Goal: Use online tool/utility: Utilize a website feature to perform a specific function

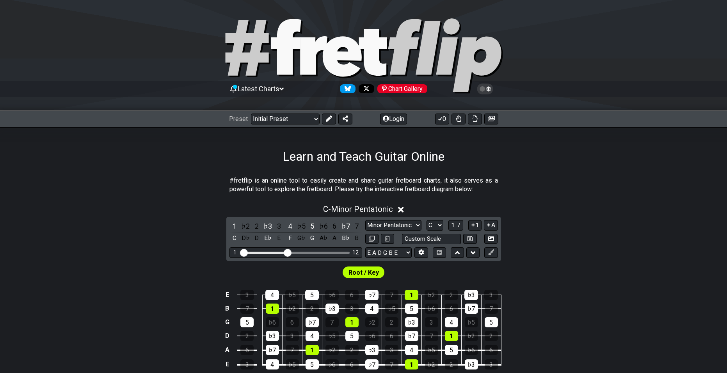
click at [671, 297] on div "E 3 4 ♭5 5 ♭6 6 ♭7 7 1 ♭2 2 ♭3 3 B 7 1 ♭2 2 ♭3 3 4 ♭5 5 ♭6 6 ♭7 7 G 5 ♭6 6 ♭7 7…" at bounding box center [363, 335] width 727 height 110
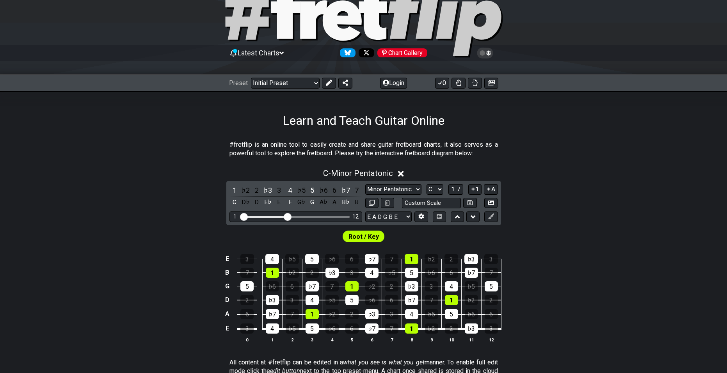
scroll to position [39, 0]
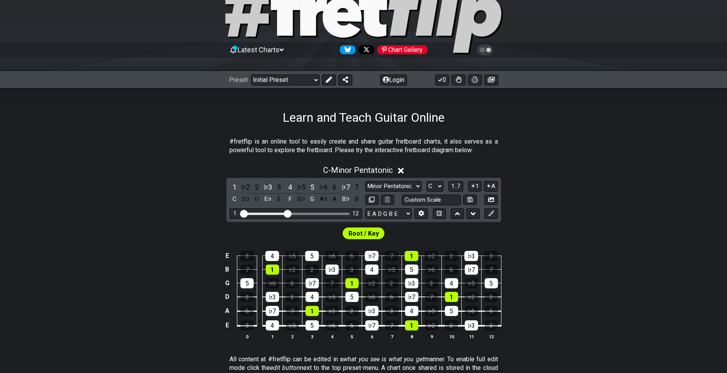
click at [381, 231] on div "Root / Key" at bounding box center [364, 234] width 42 height 12
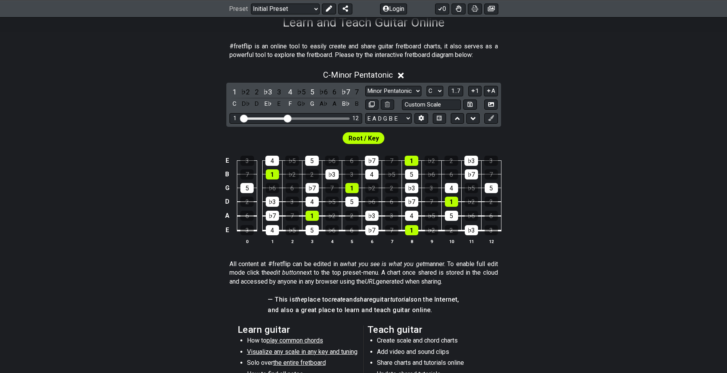
scroll to position [117, 0]
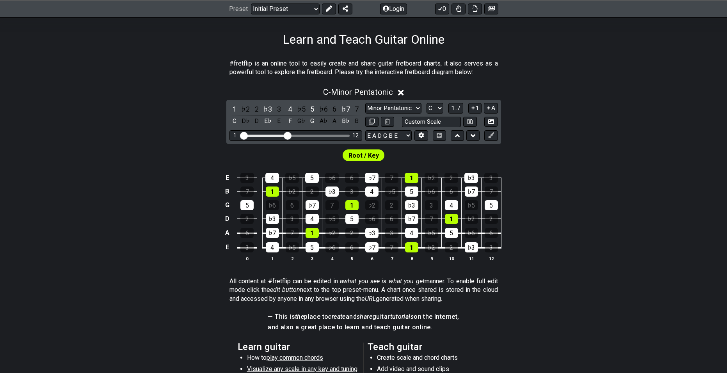
click at [369, 160] on span "Root / Key" at bounding box center [364, 155] width 30 height 11
click at [246, 202] on div "5" at bounding box center [246, 205] width 13 height 10
click at [390, 110] on select "Minor Pentatonic Click to edit Minor Pentatonic Major Pentatonic Minor Blues Ma…" at bounding box center [393, 108] width 56 height 11
click at [641, 213] on div "E 3 4 ♭5 5 ♭6 6 ♭7 7 1 ♭2 2 ♭3 3 B 7 1 ♭2 2 ♭3 3 4 ♭5 5 ♭6 6 ♭7 7 G 5 ♭6 6 ♭7 7…" at bounding box center [363, 218] width 727 height 110
click at [402, 110] on select "Minor Pentatonic Click to edit Minor Pentatonic Major Pentatonic Minor Blues Ma…" at bounding box center [393, 108] width 56 height 11
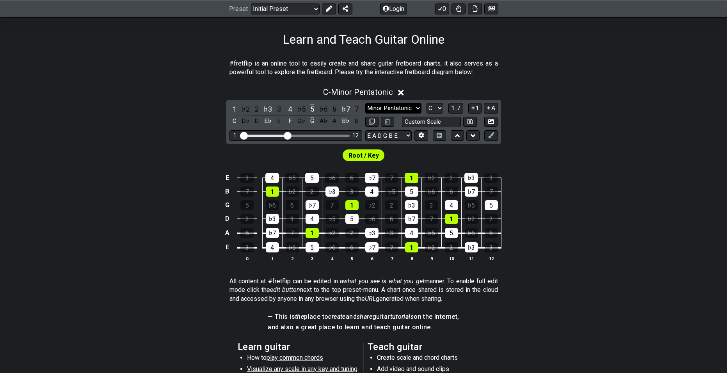
select select "Minor Pentatonic"
click at [365, 103] on select "Minor Pentatonic Click to edit Minor Pentatonic Major Pentatonic Minor Blues Ma…" at bounding box center [393, 108] width 56 height 11
click at [393, 137] on select "E A D G B E E A D G B E E A D G B E B E A D F♯ B A D G C E A D A D G B E E♭ A♭ …" at bounding box center [388, 135] width 46 height 11
select select "E A D G"
click at [365, 130] on select "E A D G B E E A D G B E E A D G B E B E A D F♯ B A D G C E A D A D G B E E♭ A♭ …" at bounding box center [388, 135] width 46 height 11
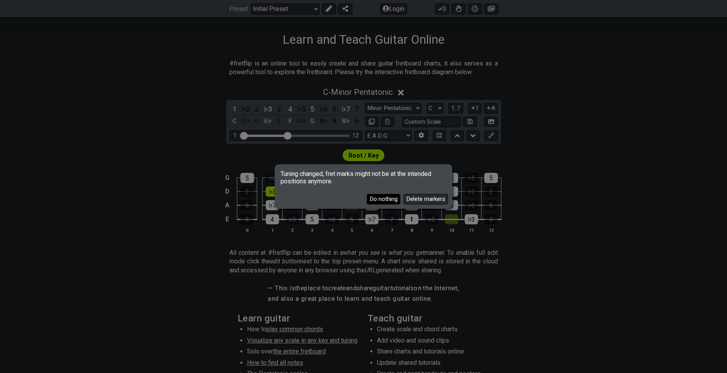
click at [390, 198] on button "Do nothing" at bounding box center [384, 199] width 34 height 11
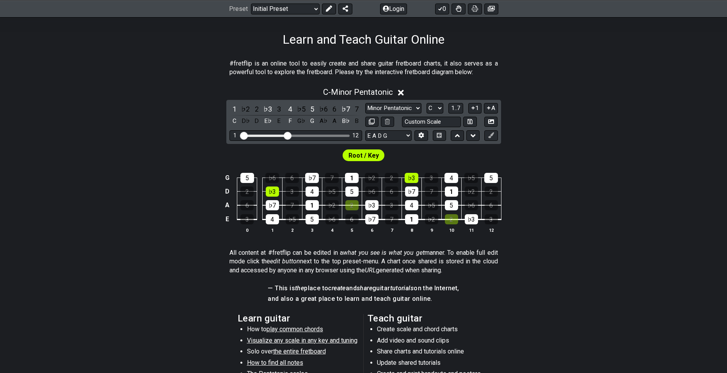
click at [372, 157] on span "Root / Key" at bounding box center [364, 155] width 30 height 11
drag, startPoint x: 284, startPoint y: 136, endPoint x: 323, endPoint y: 139, distance: 38.7
click at [323, 135] on input "Visible fret range" at bounding box center [295, 135] width 111 height 0
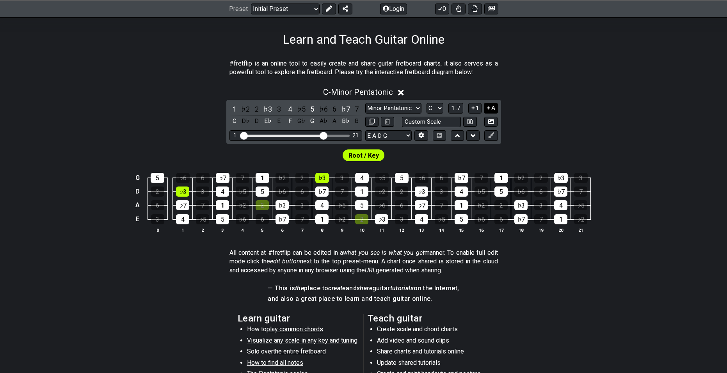
click at [495, 106] on button "A" at bounding box center [491, 108] width 14 height 11
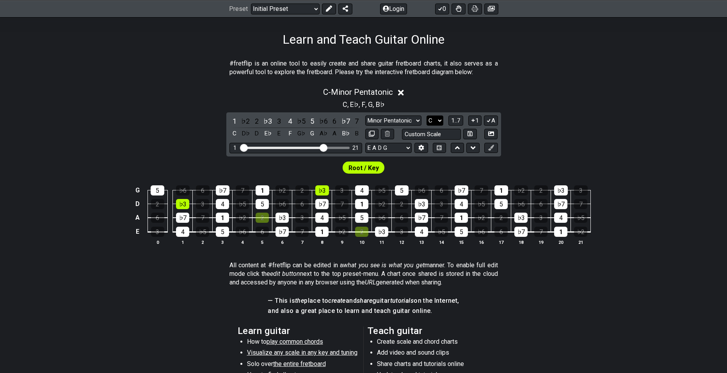
click at [435, 124] on select "A♭ A A♯ B♭ B C C♯ D♭ D D♯ E♭ E F F♯ G♭ G G♯" at bounding box center [435, 121] width 17 height 11
click at [460, 123] on span "1..7" at bounding box center [455, 120] width 9 height 7
click at [475, 117] on button "1" at bounding box center [474, 121] width 13 height 11
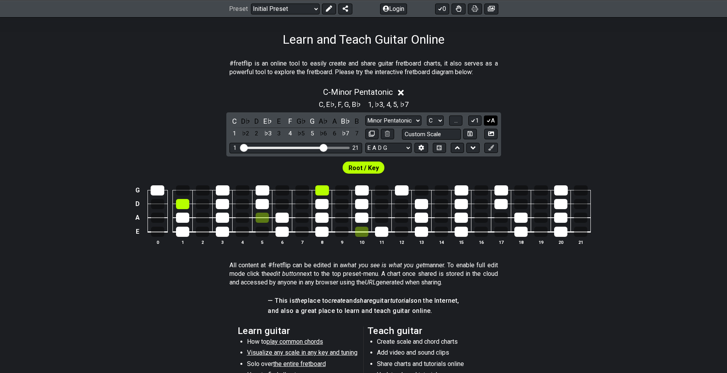
click at [488, 119] on icon at bounding box center [488, 121] width 7 height 6
click at [489, 119] on icon at bounding box center [488, 121] width 7 height 6
click at [493, 125] on button "A" at bounding box center [491, 121] width 14 height 11
click at [476, 121] on button "1" at bounding box center [474, 121] width 13 height 11
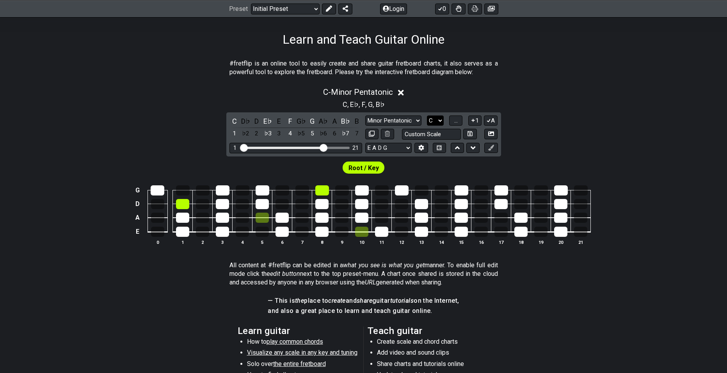
click at [443, 121] on select "A♭ A A♯ B♭ B C C♯ D♭ D D♯ E♭ E F F♯ G♭ G G♯" at bounding box center [435, 121] width 17 height 11
click at [454, 120] on span "..." at bounding box center [456, 120] width 4 height 7
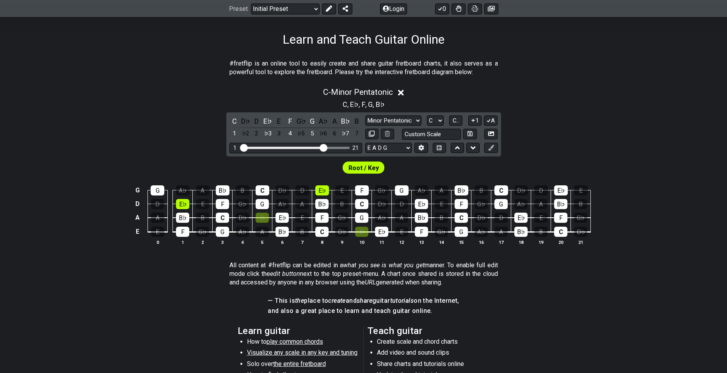
click at [552, 140] on div "C - Minor Pentatonic C , E♭ , F , G , B♭ C D♭ D E♭ E F G♭ G A♭ A B♭ B 1 ♭2 2 ♭3…" at bounding box center [363, 169] width 727 height 173
click at [438, 119] on select "A♭ A A♯ B♭ B C C♯ D♭ D D♯ E♭ E F F♯ G♭ G G♯" at bounding box center [435, 121] width 17 height 11
click at [427, 116] on select "A♭ A A♯ B♭ B C C♯ D♭ D D♯ E♭ E F F♯ G♭ G G♯" at bounding box center [435, 121] width 17 height 11
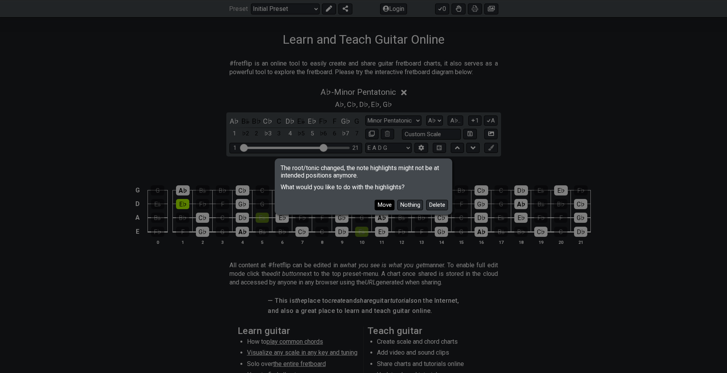
click at [388, 205] on button "Move" at bounding box center [385, 205] width 20 height 11
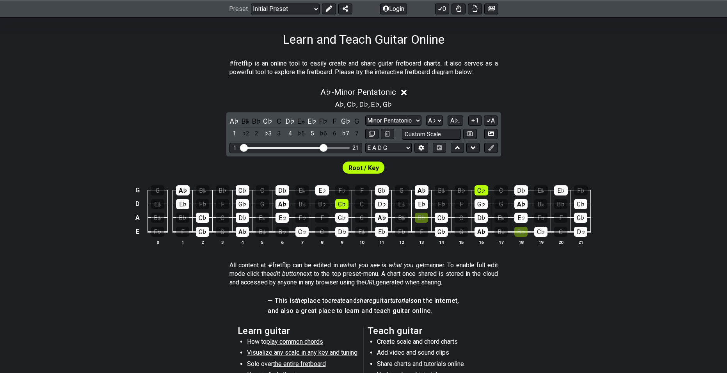
click at [448, 280] on p "All content at #fretflip can be edited in a what you see is what you get manner…" at bounding box center [364, 274] width 269 height 26
click at [559, 267] on section "All content at #fretflip can be edited in a what you see is what you get manner…" at bounding box center [363, 276] width 727 height 36
click at [351, 166] on span "Root / Key" at bounding box center [364, 167] width 30 height 11
click at [182, 192] on div "A♭" at bounding box center [183, 190] width 14 height 10
click at [180, 188] on div "A♭" at bounding box center [183, 190] width 14 height 10
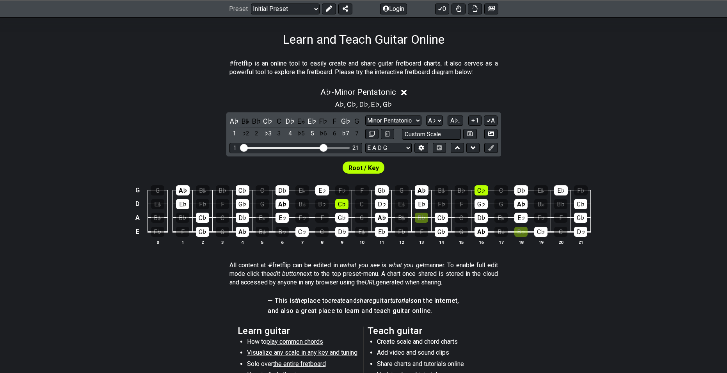
click at [178, 196] on td "E♭" at bounding box center [183, 197] width 20 height 14
click at [182, 188] on div "A♭" at bounding box center [183, 190] width 14 height 10
click at [569, 118] on div "A♭ - Minor Pentatonic A♭ , C♭ , D♭ , E♭ , G♭ A♭ B𝄫 B♭ C♭ C D♭ E𝄫 E♭ F♭ F G♭ G 1…" at bounding box center [363, 169] width 727 height 173
click at [431, 121] on select "A♭ A A♯ B♭ B C C♯ D♭ D D♯ E♭ E F F♯ G♭ G G♯" at bounding box center [434, 121] width 17 height 11
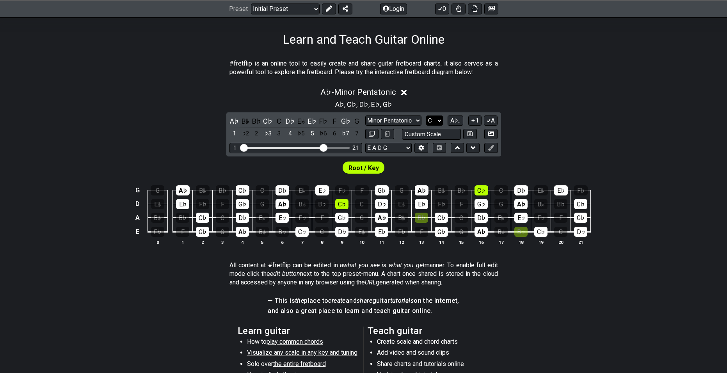
click at [427, 116] on select "A♭ A A♯ B♭ B C C♯ D♭ D D♯ E♭ E F F♯ G♭ G G♯" at bounding box center [434, 121] width 17 height 11
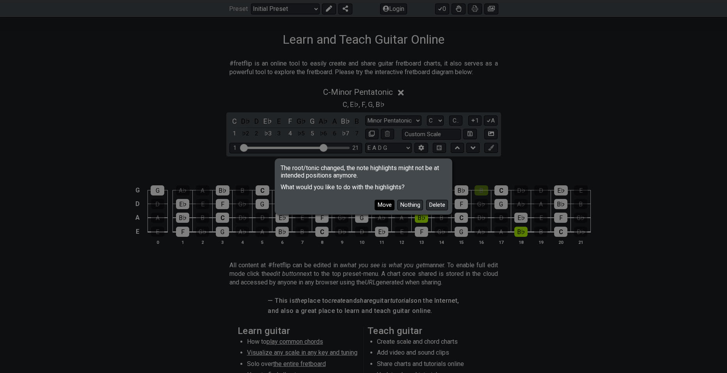
click at [377, 209] on button "Move" at bounding box center [385, 205] width 20 height 11
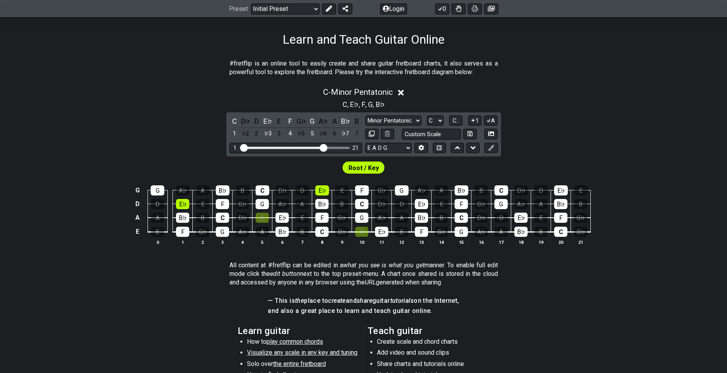
click at [626, 151] on div "C - Minor Pentatonic C , E♭ , F , G , B♭ C D♭ D E♭ E F G♭ G A♭ A B♭ B 1 ♭2 2 ♭3…" at bounding box center [363, 169] width 727 height 173
click at [472, 121] on icon at bounding box center [473, 121] width 7 height 6
click at [496, 122] on button "A" at bounding box center [491, 121] width 14 height 11
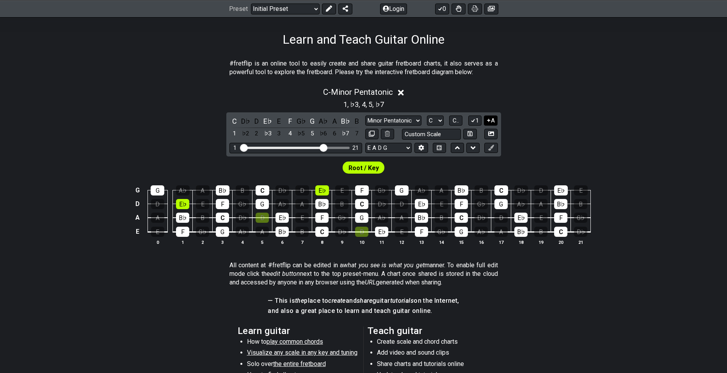
click at [496, 122] on button "A" at bounding box center [491, 121] width 14 height 11
click at [451, 121] on button "C.." at bounding box center [455, 121] width 13 height 11
click at [432, 124] on select "A♭ A A♯ B♭ B C C♯ D♭ D D♯ E♭ E F F♯ G♭ G G♯" at bounding box center [435, 121] width 17 height 11
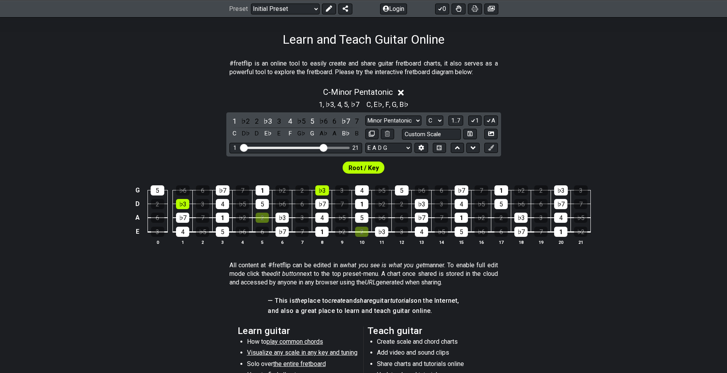
click at [426, 119] on div "Minor Pentatonic Click to edit Minor Pentatonic Major Pentatonic Minor Blues Ma…" at bounding box center [431, 121] width 133 height 11
click at [430, 125] on select "A♭ A A♯ B♭ B C C♯ D♭ D D♯ E♭ E F F♯ G♭ G G♯" at bounding box center [435, 121] width 17 height 11
click at [427, 116] on select "A♭ A A♯ B♭ B C C♯ D♭ D D♯ E♭ E F F♯ G♭ G G♯" at bounding box center [435, 121] width 17 height 11
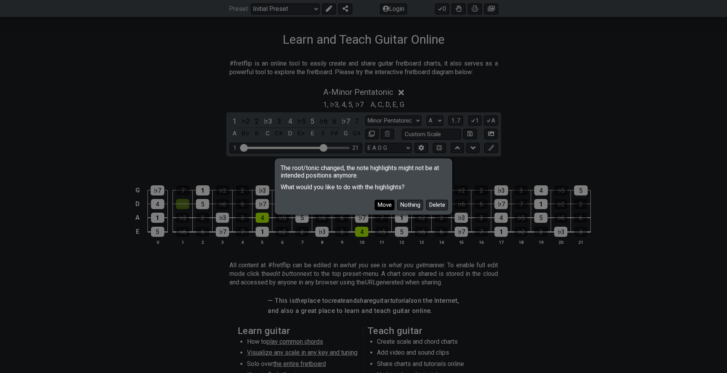
click at [386, 203] on button "Move" at bounding box center [385, 205] width 20 height 11
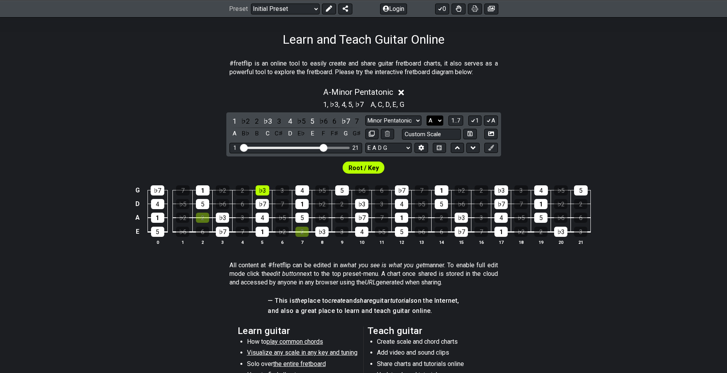
drag, startPoint x: 424, startPoint y: 122, endPoint x: 429, endPoint y: 122, distance: 4.3
click at [427, 122] on div "Minor Pentatonic Click to edit Minor Pentatonic Major Pentatonic Minor Blues Ma…" at bounding box center [431, 121] width 133 height 11
drag, startPoint x: 449, startPoint y: 120, endPoint x: 438, endPoint y: 126, distance: 13.3
click at [443, 125] on div "Minor Pentatonic Click to edit Minor Pentatonic Major Pentatonic Minor Blues Ma…" at bounding box center [431, 121] width 133 height 11
click at [438, 126] on div "Minor Pentatonic Click to edit Minor Pentatonic Major Pentatonic Minor Blues Ma…" at bounding box center [431, 128] width 133 height 24
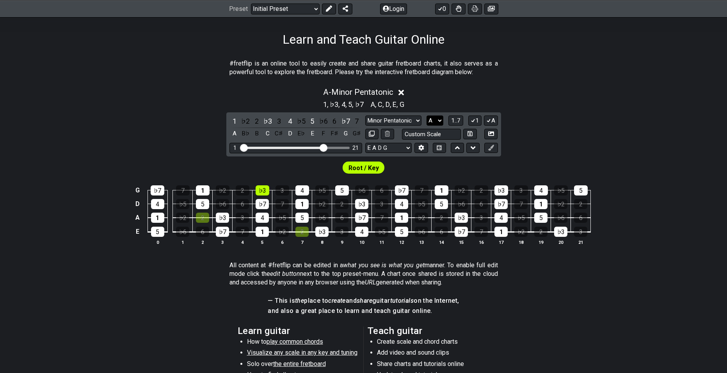
drag, startPoint x: 438, startPoint y: 126, endPoint x: 432, endPoint y: 125, distance: 5.6
click at [433, 126] on div "Minor Pentatonic Click to edit Minor Pentatonic Major Pentatonic Minor Blues Ma…" at bounding box center [431, 128] width 133 height 24
click at [432, 125] on select "A♭ A A♯ B♭ B C C♯ D♭ D D♯ E♭ E F F♯ G♭ G G♯" at bounding box center [435, 121] width 17 height 11
click at [427, 116] on select "A♭ A A♯ B♭ B C C♯ D♭ D D♯ E♭ E F F♯ G♭ G G♯" at bounding box center [435, 121] width 17 height 11
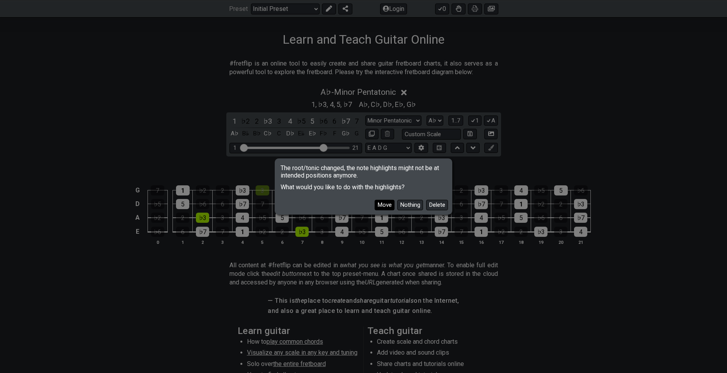
click at [388, 204] on button "Move" at bounding box center [385, 205] width 20 height 11
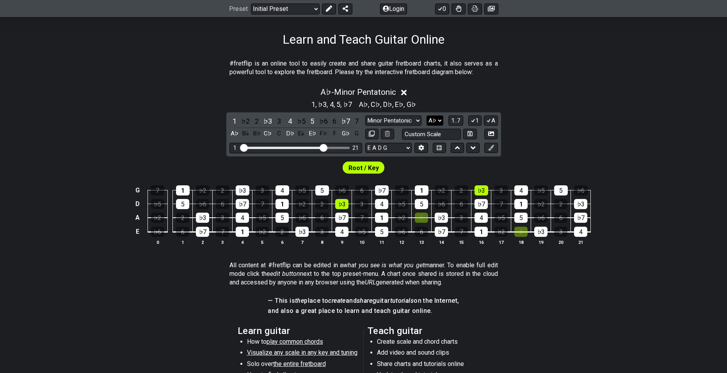
click at [430, 122] on select "A♭ A A♯ B♭ B C C♯ D♭ D D♯ E♭ E F F♯ G♭ G G♯" at bounding box center [435, 121] width 17 height 11
click at [427, 116] on select "A♭ A A♯ B♭ B C C♯ D♭ D D♯ E♭ E F F♯ G♭ G G♯" at bounding box center [435, 121] width 17 height 11
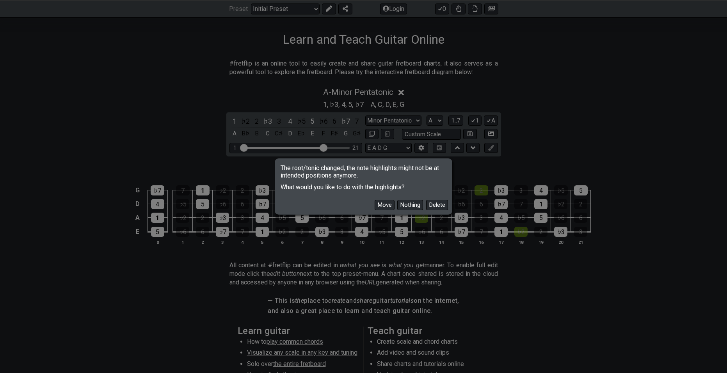
click at [388, 199] on div "Move Nothing Delete" at bounding box center [363, 202] width 175 height 23
drag, startPoint x: 385, startPoint y: 215, endPoint x: 388, endPoint y: 205, distance: 10.6
click at [385, 212] on div "The root/tonic changed, the note highlights might not be at intended positions …" at bounding box center [363, 186] width 727 height 373
click at [388, 204] on button "Move" at bounding box center [385, 205] width 20 height 11
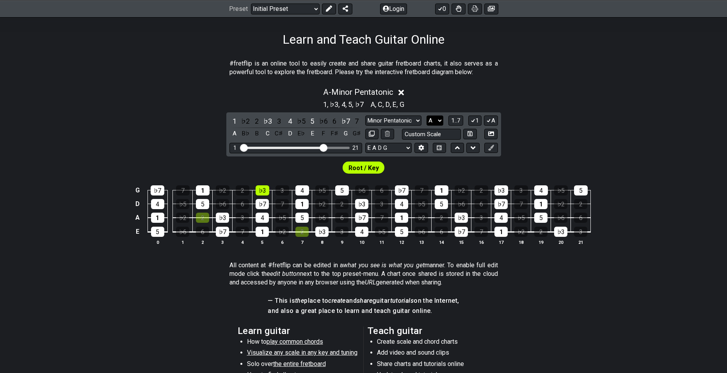
click at [431, 123] on select "A♭ A A♯ B♭ B C C♯ D♭ D D♯ E♭ E F F♯ G♭ G G♯" at bounding box center [435, 121] width 17 height 11
select select "G"
click at [427, 116] on select "A♭ A A♯ B♭ B C C♯ D♭ D D♯ E♭ E F F♯ G♭ G G♯" at bounding box center [435, 121] width 17 height 11
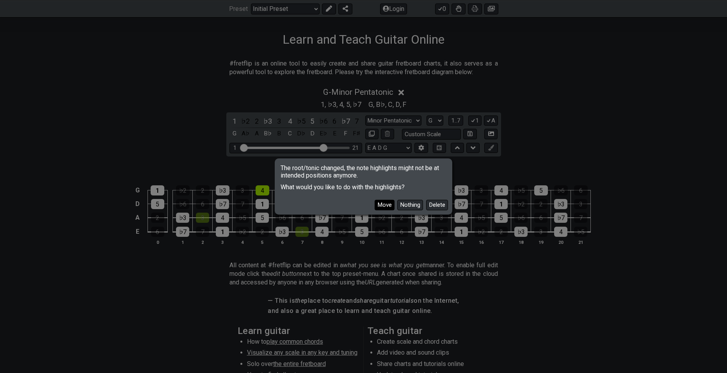
click at [385, 200] on button "Move" at bounding box center [385, 205] width 20 height 11
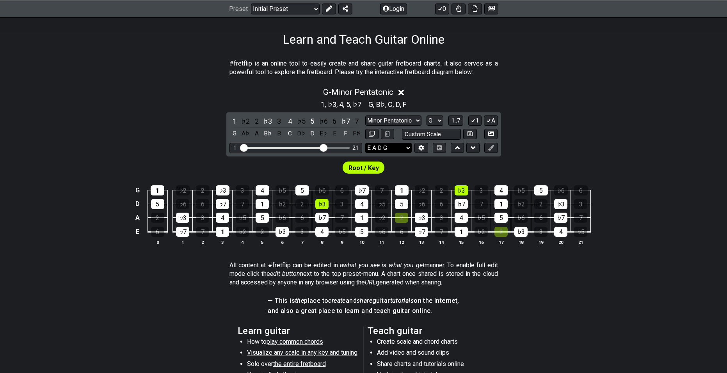
click at [385, 143] on select "E A D G B E E A D G B E E A D G B E B E A D F♯ B A D G C E A D A D G B E E♭ A♭ …" at bounding box center [388, 148] width 46 height 11
click at [365, 143] on select "E A D G B E E A D G B E E A D G B E B E A D F♯ B A D G C E A D A D G B E E♭ A♭ …" at bounding box center [388, 148] width 46 height 11
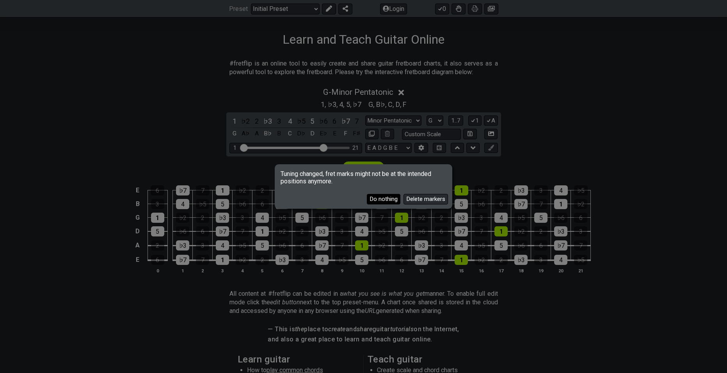
click at [387, 201] on button "Do nothing" at bounding box center [384, 199] width 34 height 11
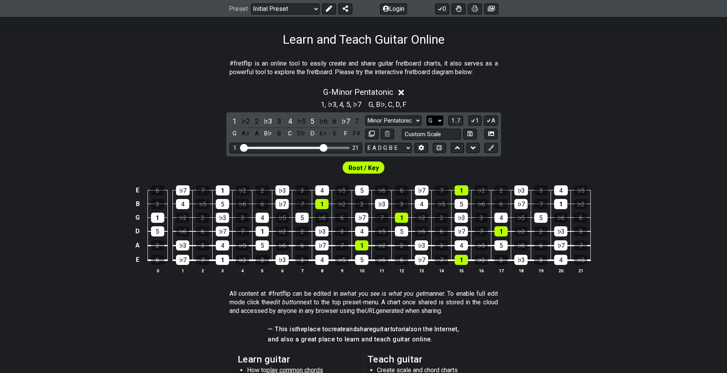
click at [433, 117] on select "A♭ A A♯ B♭ B C C♯ D♭ D D♯ E♭ E F F♯ G♭ G G♯" at bounding box center [435, 121] width 17 height 11
drag, startPoint x: 587, startPoint y: 290, endPoint x: 534, endPoint y: 343, distance: 74.5
click at [563, 315] on section "All content at #fretflip can be edited in a what you see is what you get manner…" at bounding box center [363, 305] width 727 height 36
click at [393, 148] on select "E A D G B E E A D G B E E A D G B E B E A D F♯ B A D G C E A D A D G B E E♭ A♭ …" at bounding box center [388, 148] width 46 height 11
select select "E A D G"
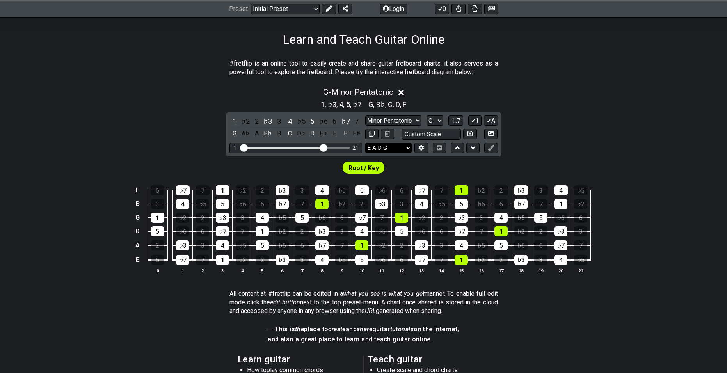
click at [365, 143] on select "E A D G B E E A D G B E E A D G B E B E A D F♯ B A D G C E A D A D G B E E♭ A♭ …" at bounding box center [388, 148] width 46 height 11
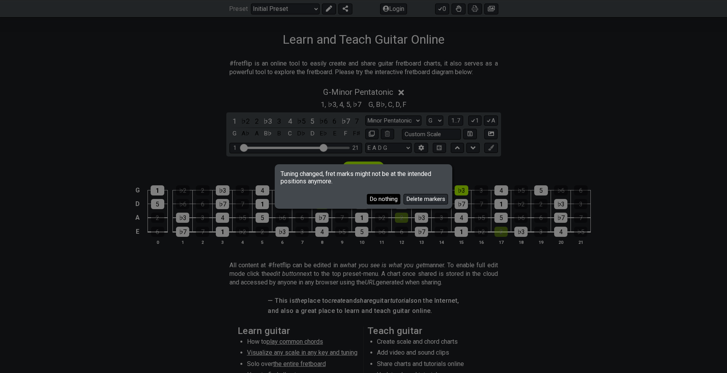
click at [381, 200] on button "Do nothing" at bounding box center [384, 199] width 34 height 11
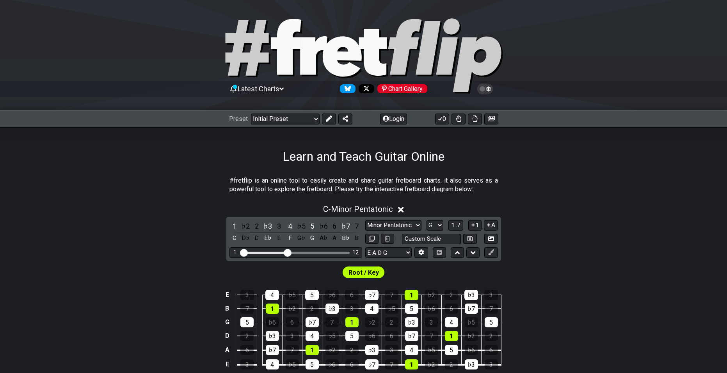
select select "G"
select select "E A D G"
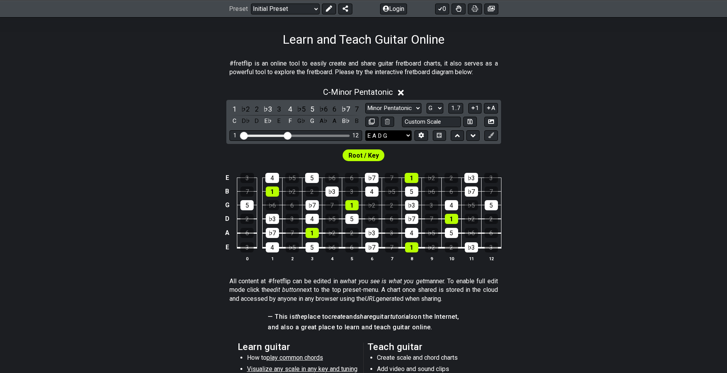
click at [395, 134] on select "E A D G B E E A D G B E E A D G B E B E A D F♯ B A D G C E A D A D G B E E♭ A♭ …" at bounding box center [388, 135] width 46 height 11
click at [365, 130] on select "E A D G B E E A D G B E E A D G B E B E A D F♯ B A D G C E A D A D G B E E♭ A♭ …" at bounding box center [388, 135] width 46 height 11
click at [397, 137] on select "E A D G B E E A D G B E E A D G B E B E A D F♯ B A D G C E A D A D G B E E♭ A♭ …" at bounding box center [388, 135] width 46 height 11
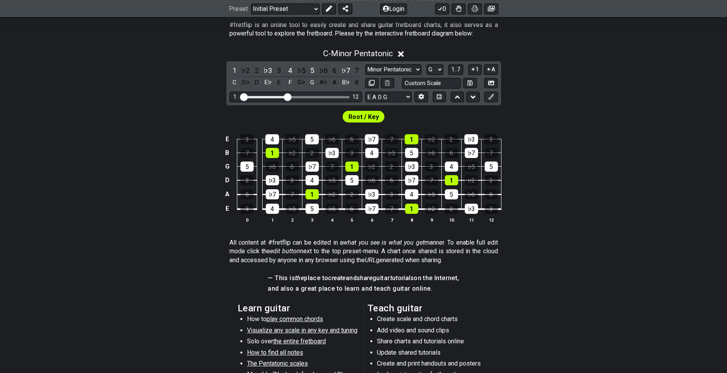
scroll to position [156, 0]
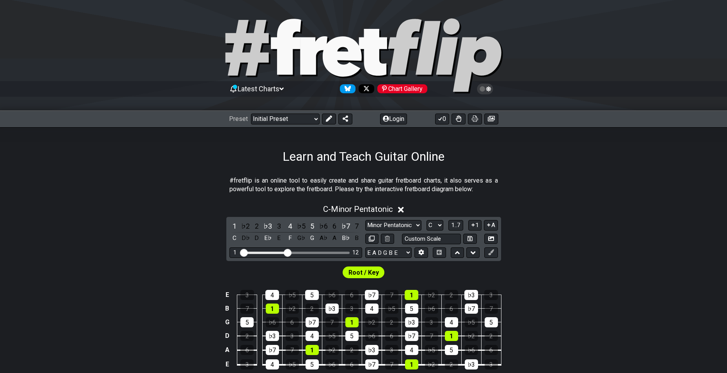
scroll to position [156, 0]
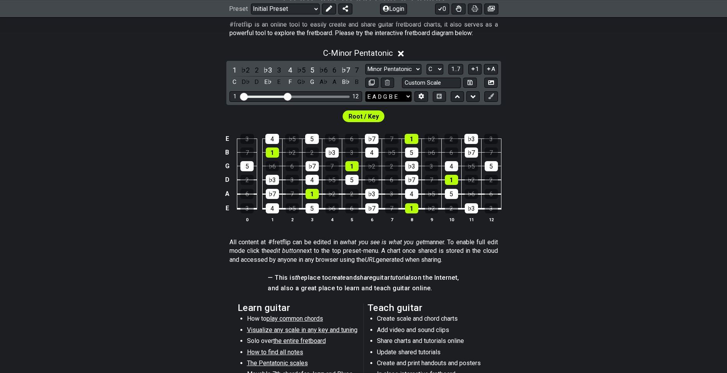
drag, startPoint x: 386, startPoint y: 87, endPoint x: 388, endPoint y: 97, distance: 9.4
click at [387, 90] on div "1 ♭2 2 ♭3 3 4 ♭5 5 ♭6 6 ♭7 7 C D♭ D E♭ E F G♭ G A♭ A B♭ B Minor Pentatonic Clic…" at bounding box center [363, 83] width 275 height 44
click at [388, 96] on select "E A D G B E E A D G B E E A D G B E B E A D F♯ B A D G C E A D A D G B E E♭ A♭ …" at bounding box center [388, 96] width 46 height 11
select select "E A D G"
click at [365, 91] on select "E A D G B E E A D G B E E A D G B E B E A D F♯ B A D G C E A D A D G B E E♭ A♭ …" at bounding box center [388, 96] width 46 height 11
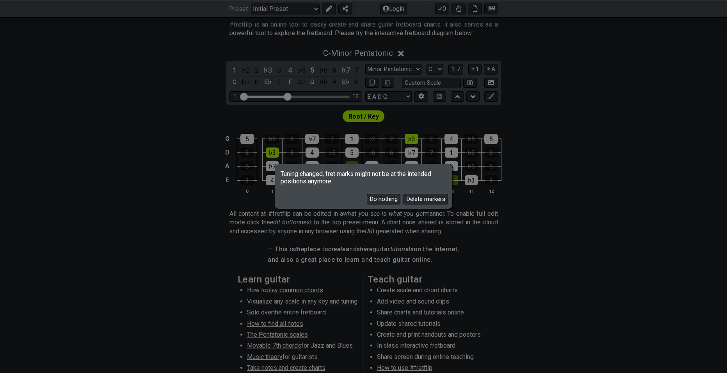
click at [397, 203] on button "Do nothing" at bounding box center [384, 199] width 34 height 11
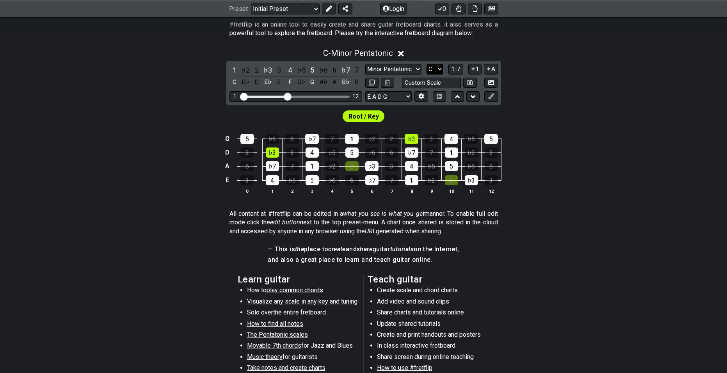
click at [436, 70] on select "A♭ A A♯ B♭ B C C♯ D♭ D D♯ E♭ E F F♯ G♭ G G♯" at bounding box center [435, 69] width 17 height 11
select select "G"
click at [427, 64] on select "A♭ A A♯ B♭ B C C♯ D♭ D D♯ E♭ E F F♯ G♭ G G♯" at bounding box center [435, 69] width 17 height 11
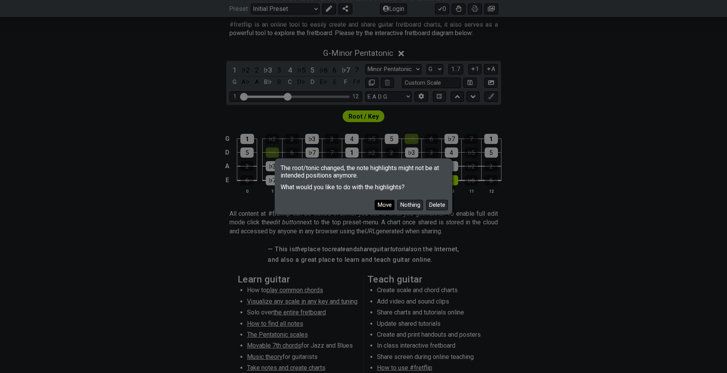
click at [392, 208] on button "Move" at bounding box center [385, 205] width 20 height 11
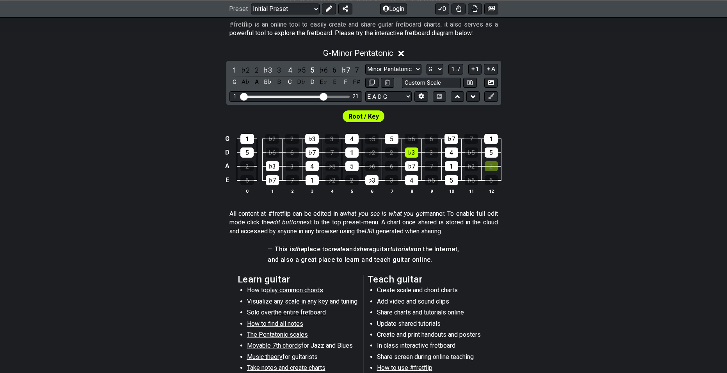
drag, startPoint x: 287, startPoint y: 95, endPoint x: 324, endPoint y: 102, distance: 37.4
click at [324, 96] on input "Visible fret range" at bounding box center [295, 96] width 111 height 0
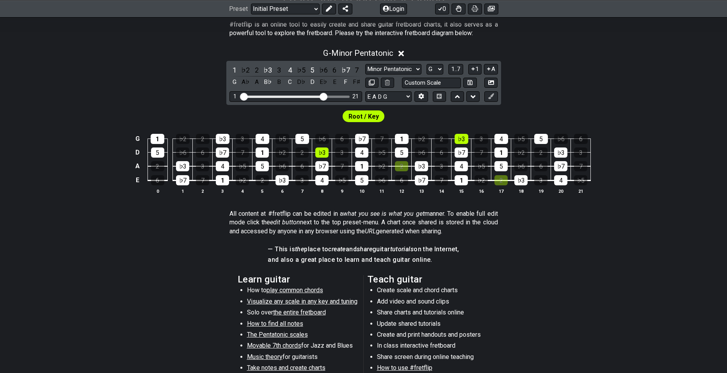
click at [354, 217] on em "what you see is what you get" at bounding box center [384, 213] width 82 height 7
